Goal: Information Seeking & Learning: Stay updated

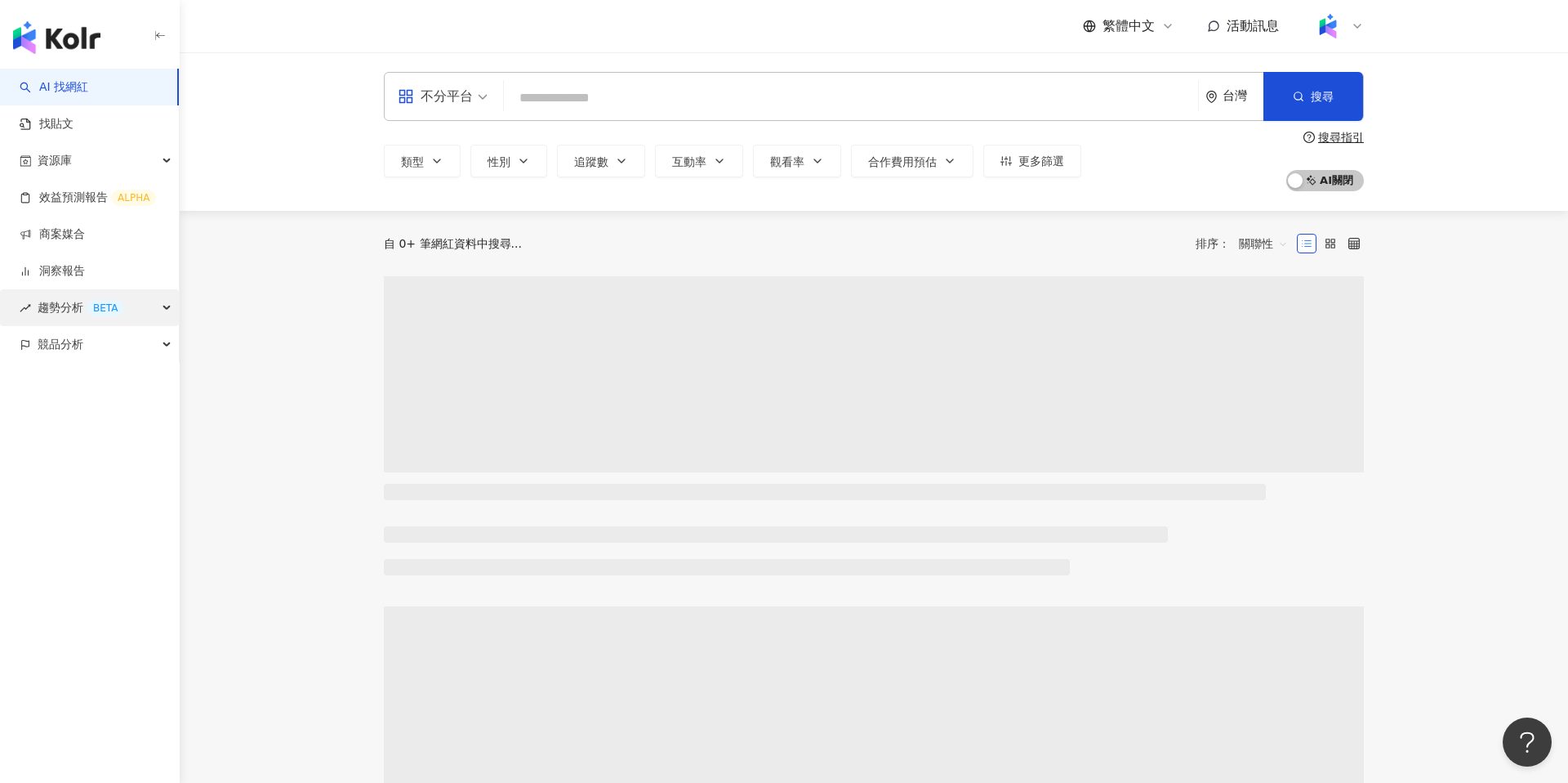
click at [151, 302] on div "趨勢分析 BETA" at bounding box center [89, 307] width 179 height 36
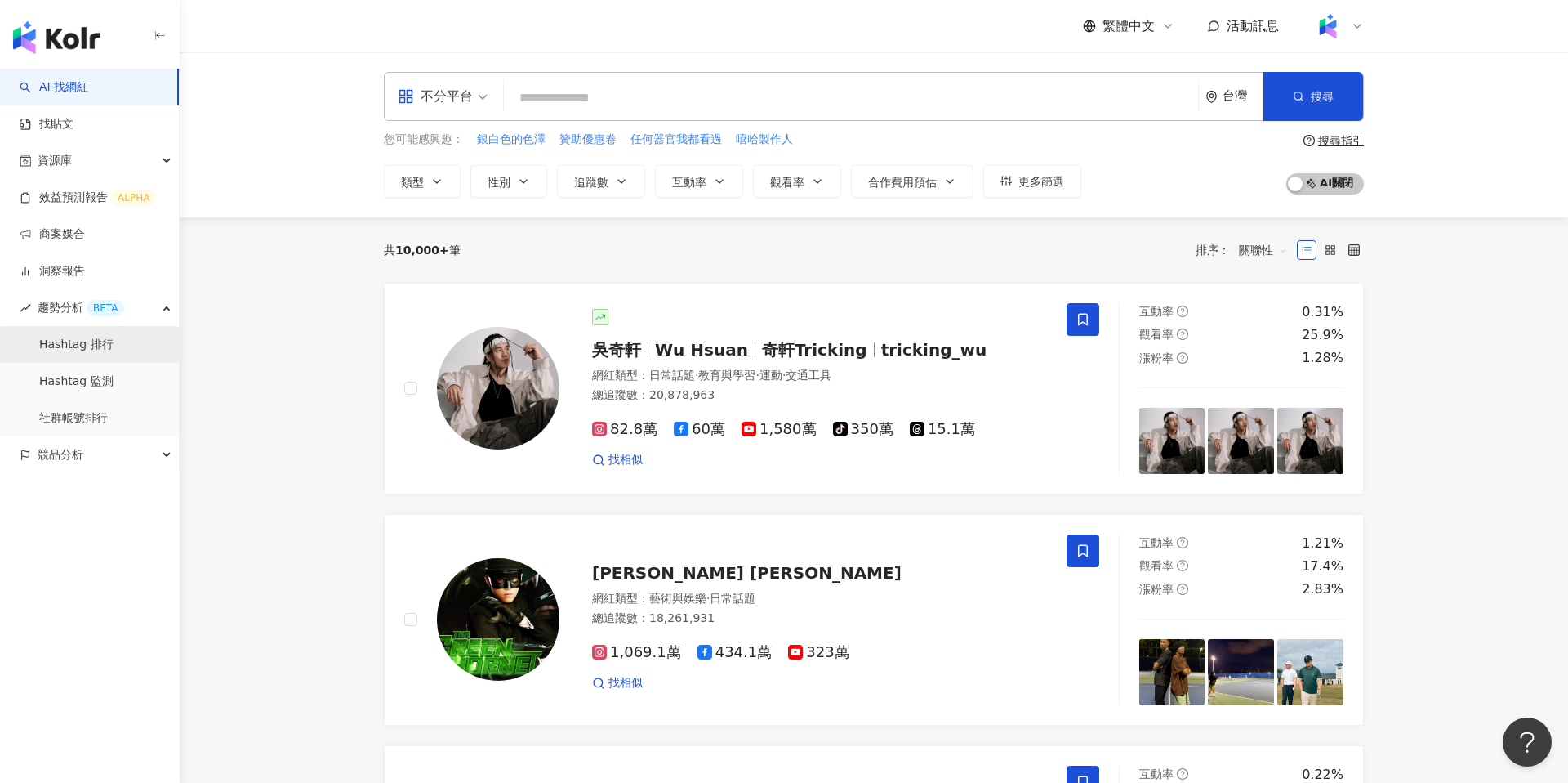
click at [71, 353] on link "Hashtag 排行" at bounding box center [76, 345] width 74 height 17
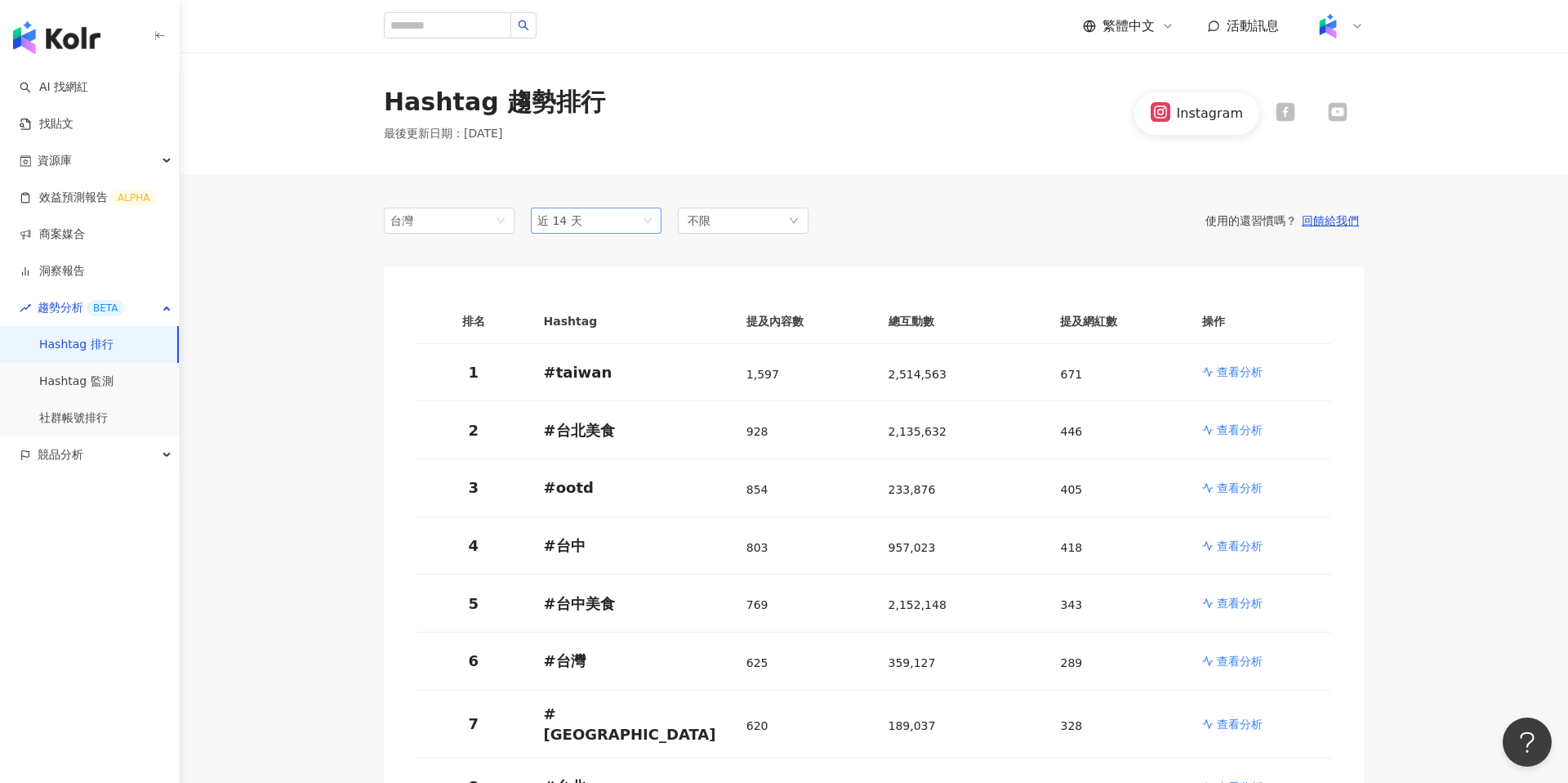
click at [569, 223] on span "近 14 天" at bounding box center [559, 221] width 45 height 13
click at [587, 286] on span "近一個月" at bounding box center [566, 282] width 46 height 13
click at [590, 222] on span "近一個月" at bounding box center [596, 221] width 117 height 25
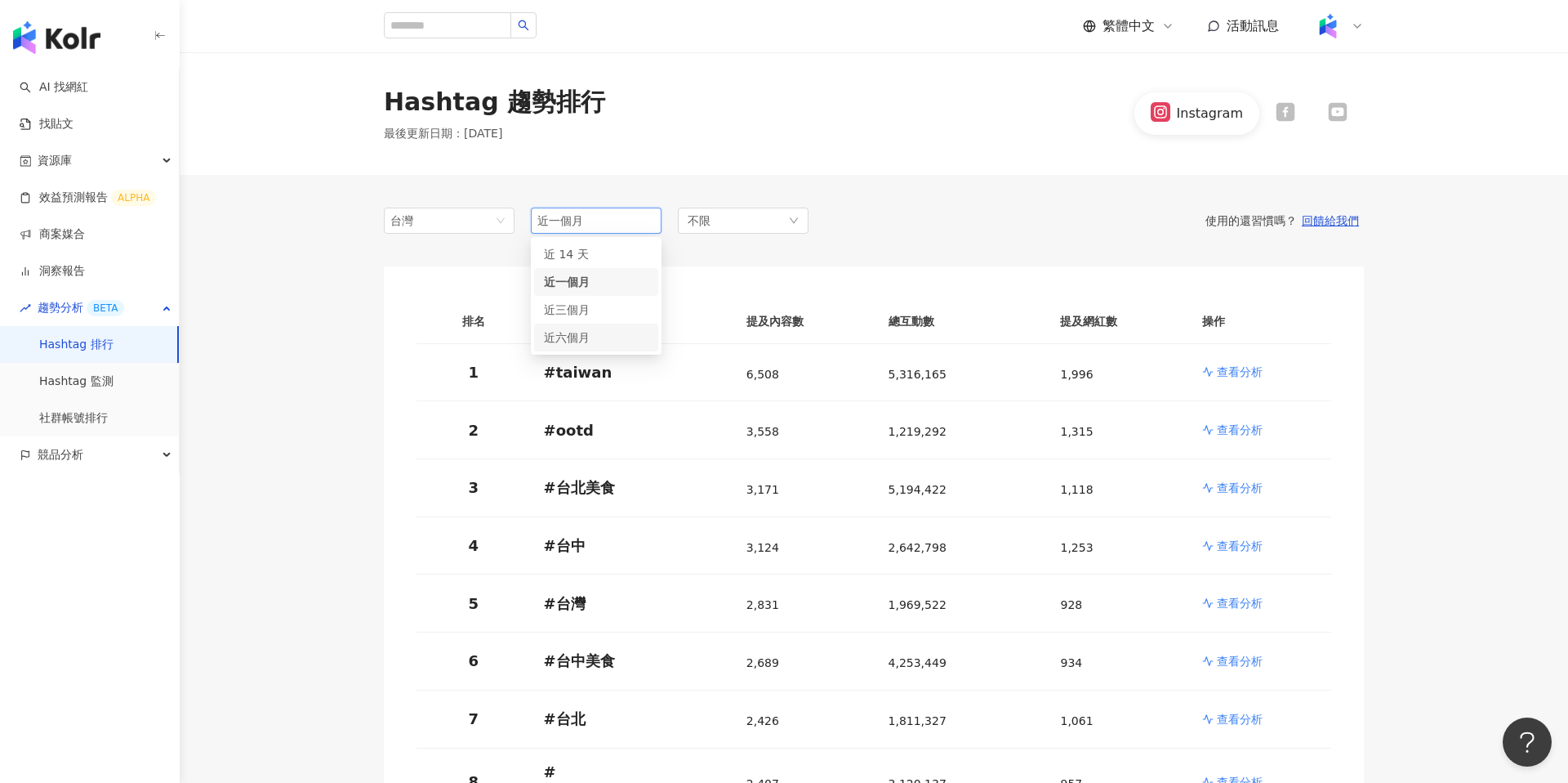
click at [598, 324] on div "近六個月" at bounding box center [597, 338] width 124 height 28
click at [589, 214] on span "近六個月" at bounding box center [596, 221] width 117 height 25
click at [595, 246] on div "近 14 天" at bounding box center [596, 254] width 104 height 18
